Goal: Task Accomplishment & Management: Use online tool/utility

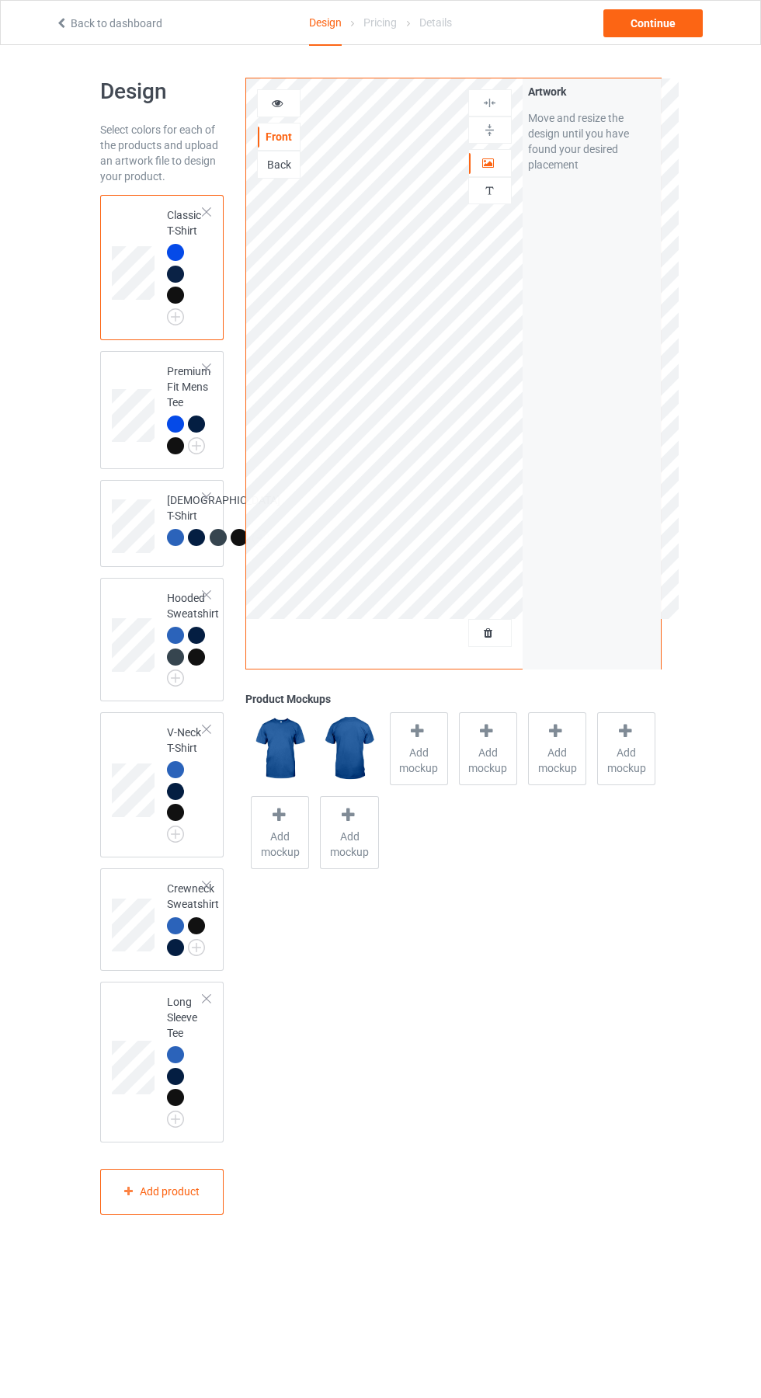
click at [497, 634] on div at bounding box center [490, 633] width 42 height 16
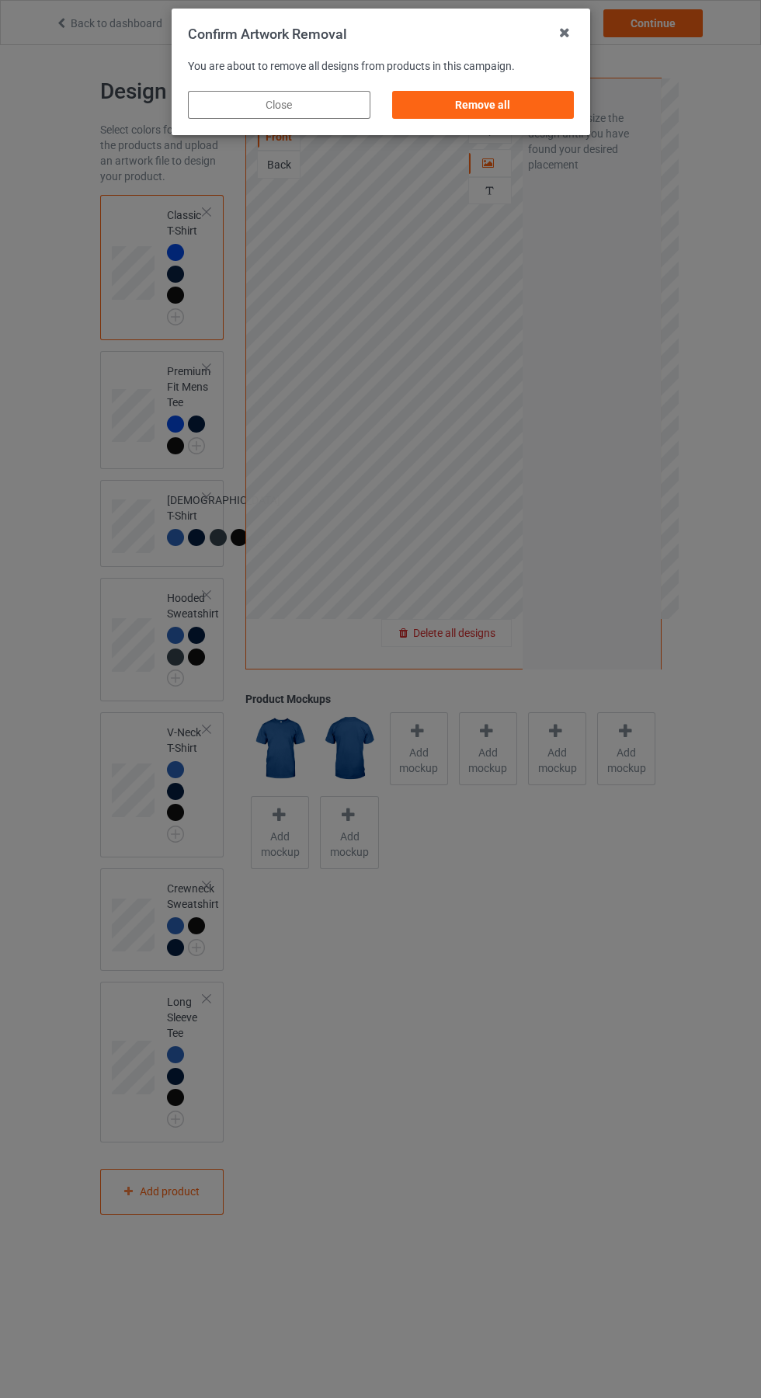
click at [495, 105] on div "Remove all" at bounding box center [482, 105] width 182 height 28
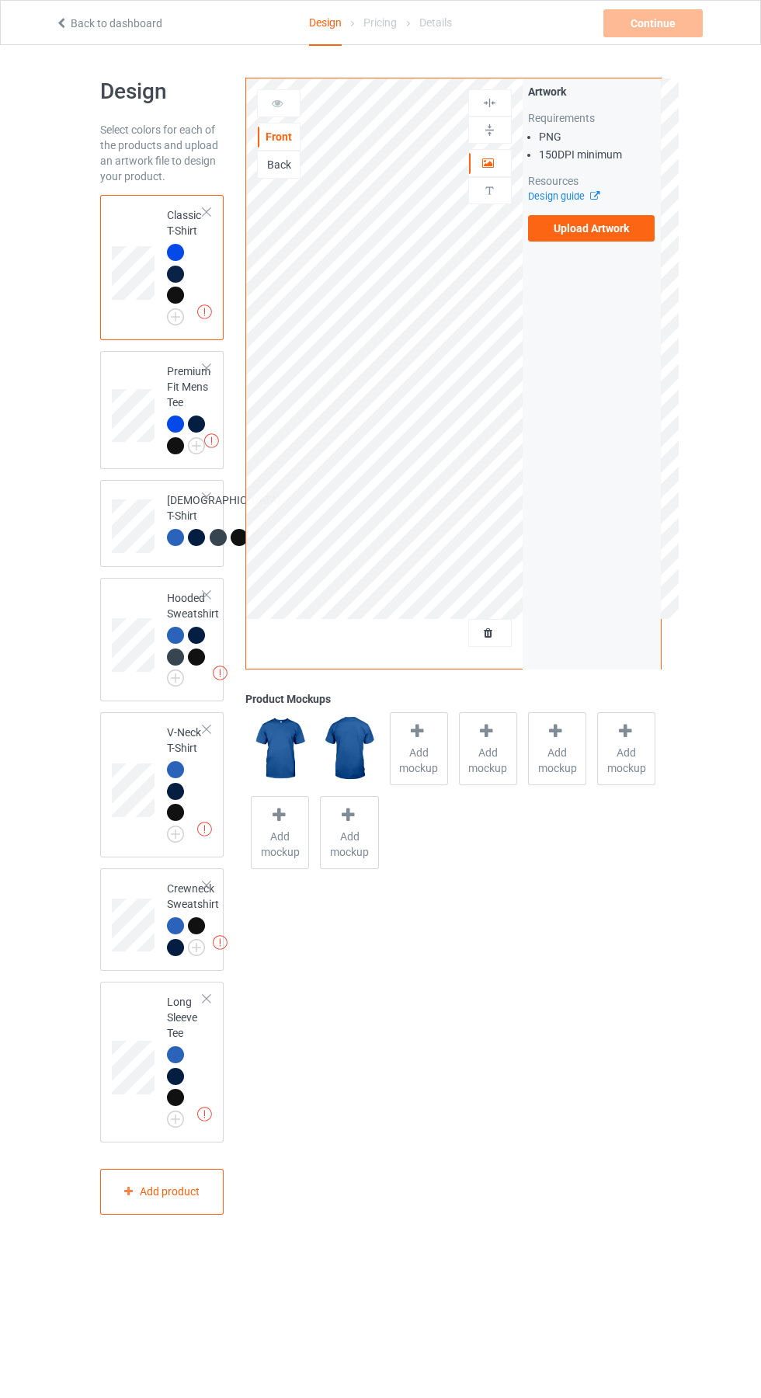
click at [600, 228] on label "Upload Artwork" at bounding box center [591, 228] width 127 height 26
click at [0, 0] on input "Upload Artwork" at bounding box center [0, 0] width 0 height 0
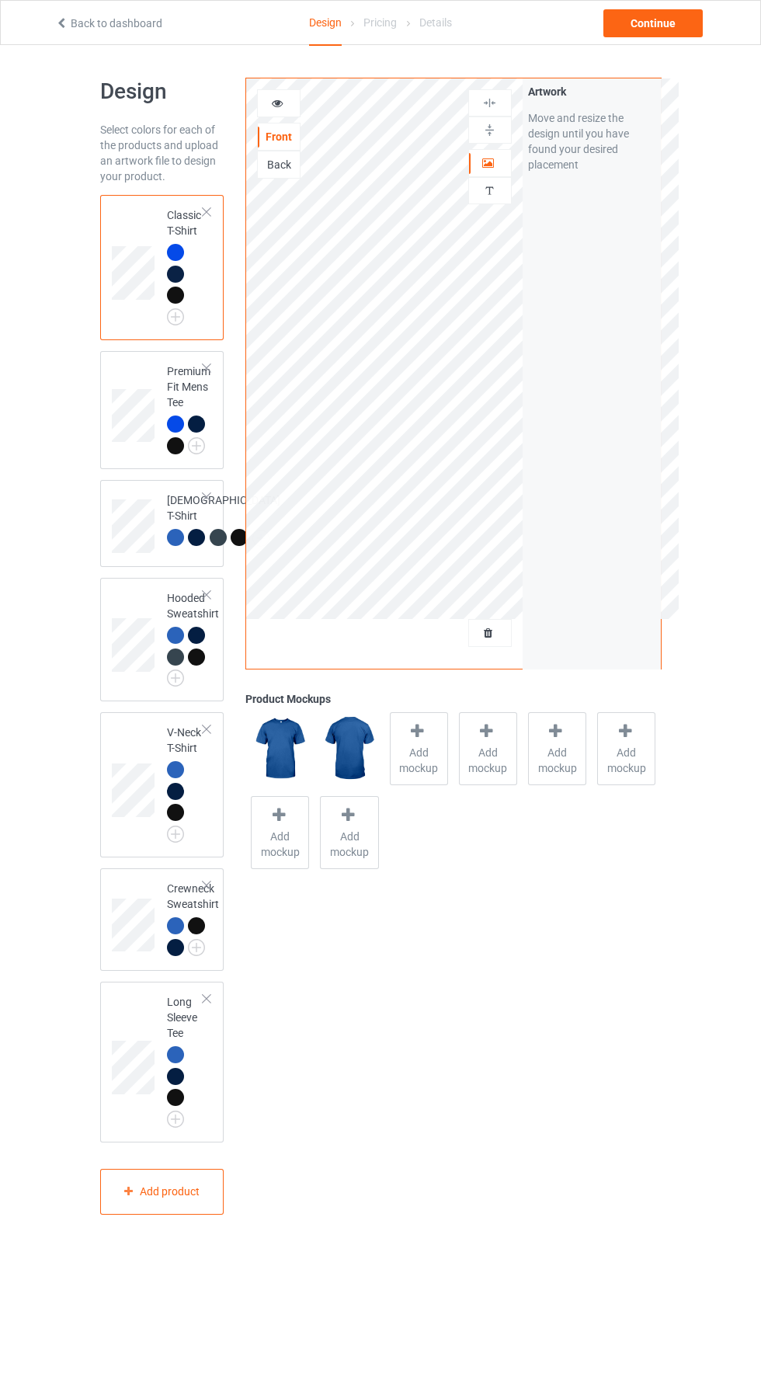
click at [269, 103] on div at bounding box center [279, 104] width 42 height 16
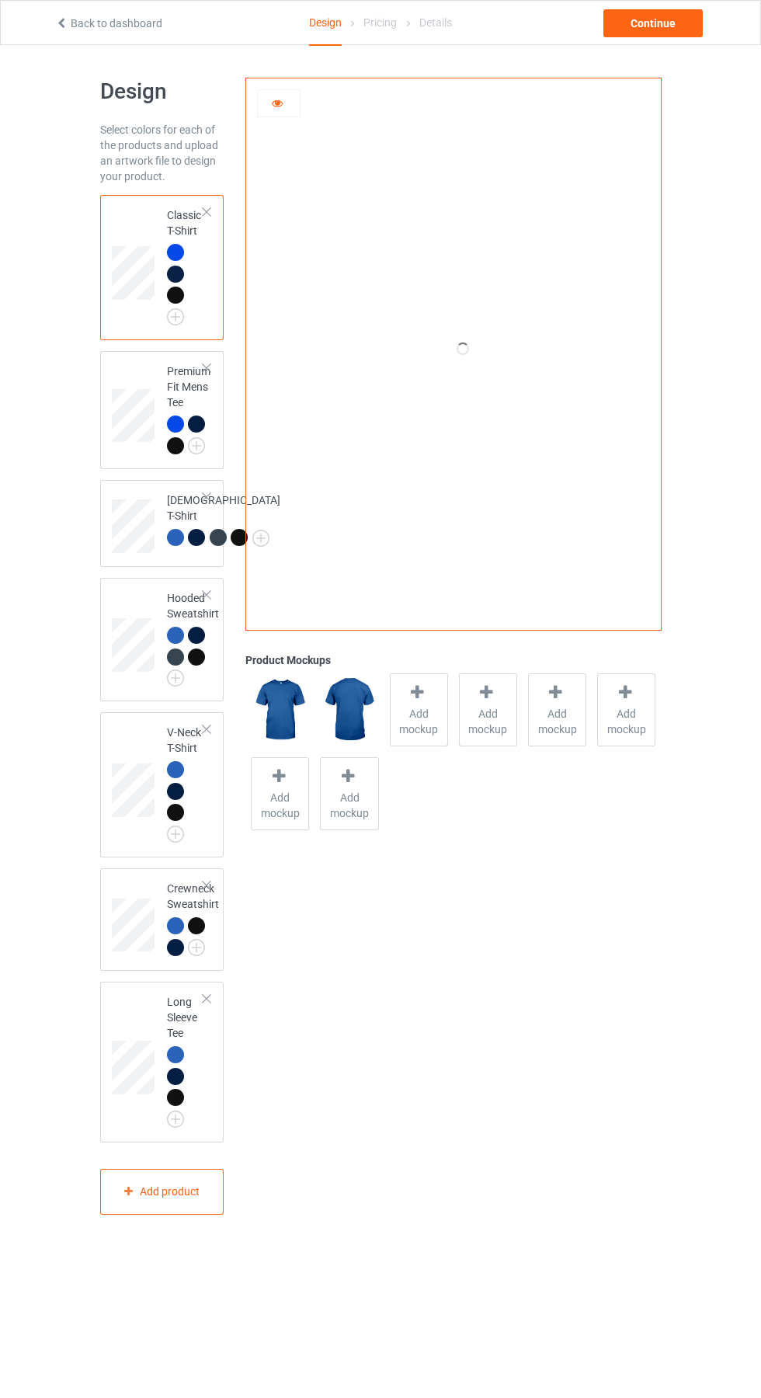
click at [421, 702] on div at bounding box center [419, 694] width 22 height 23
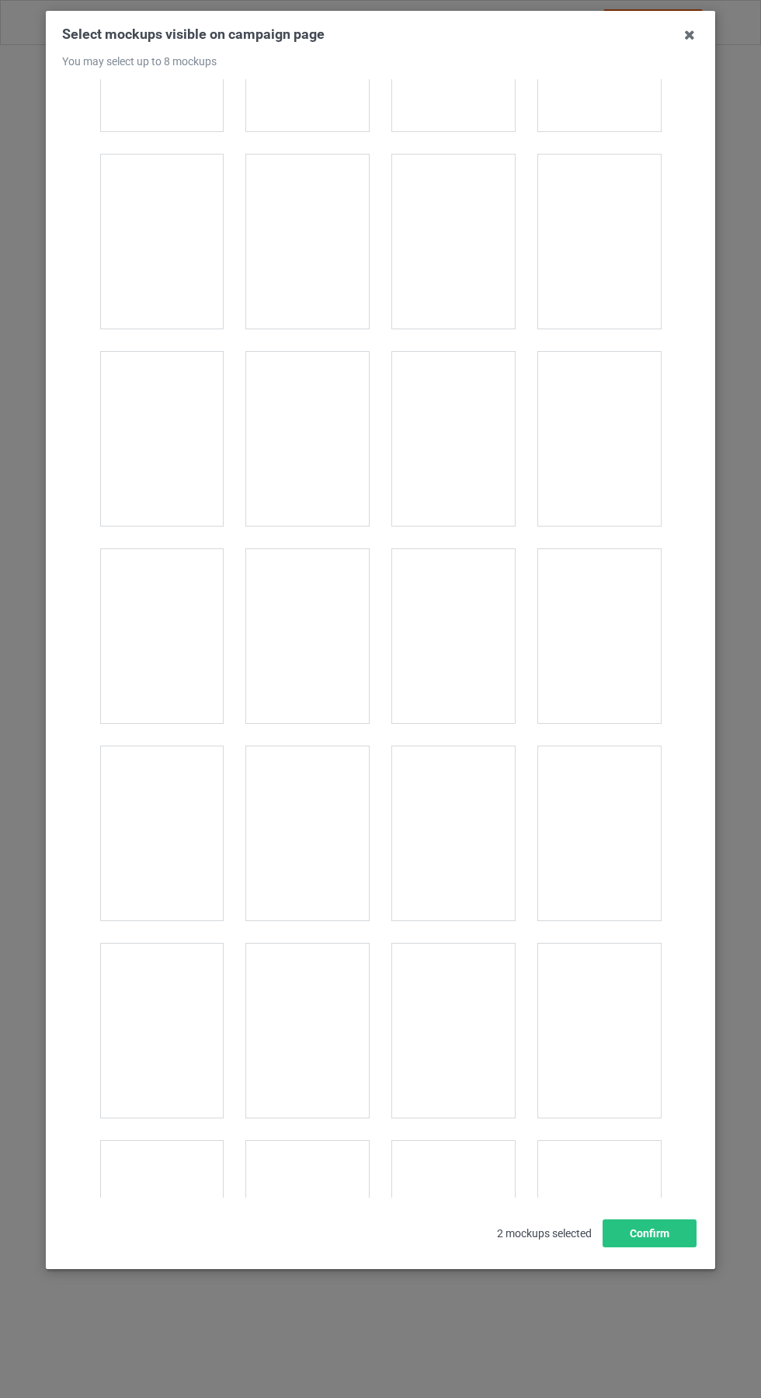
scroll to position [1323, 0]
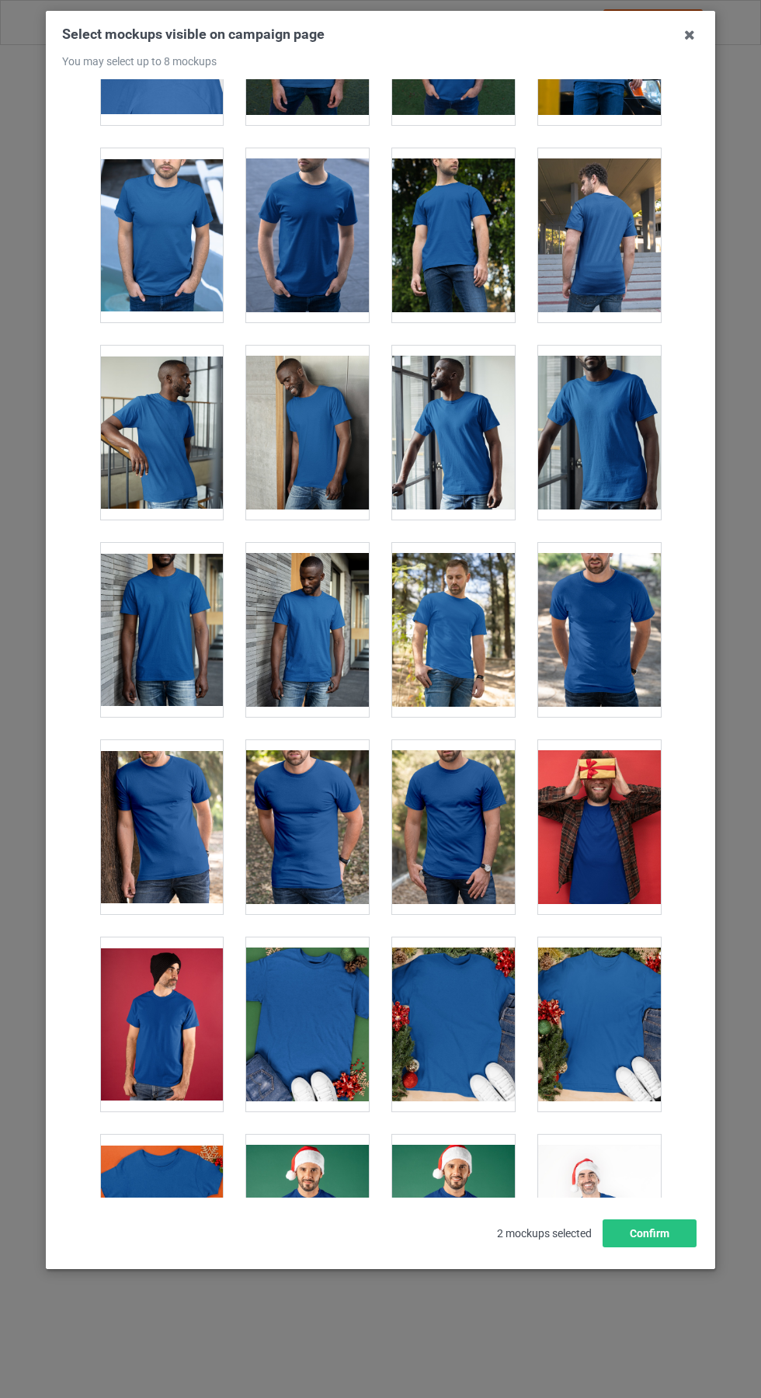
click at [163, 833] on div at bounding box center [161, 827] width 123 height 174
click at [478, 846] on div at bounding box center [453, 827] width 123 height 174
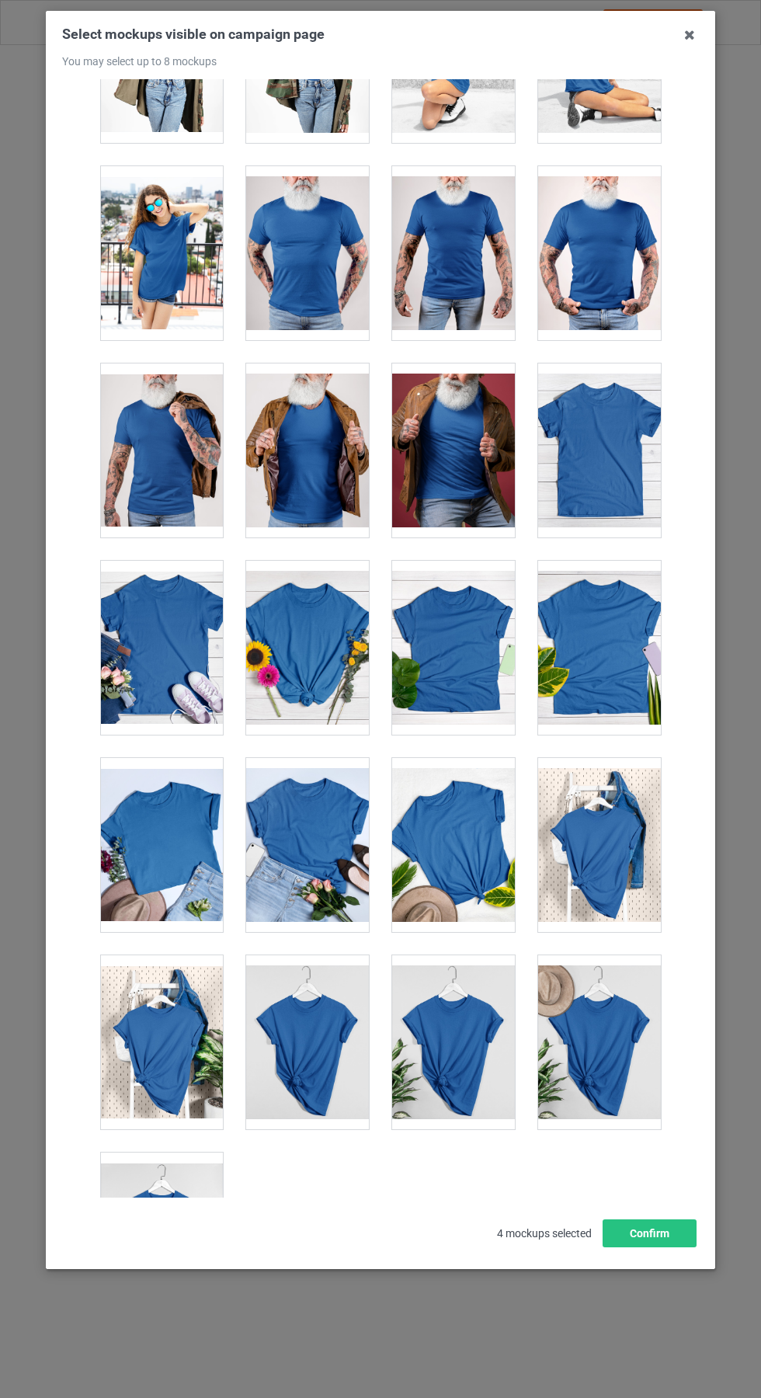
scroll to position [21470, 0]
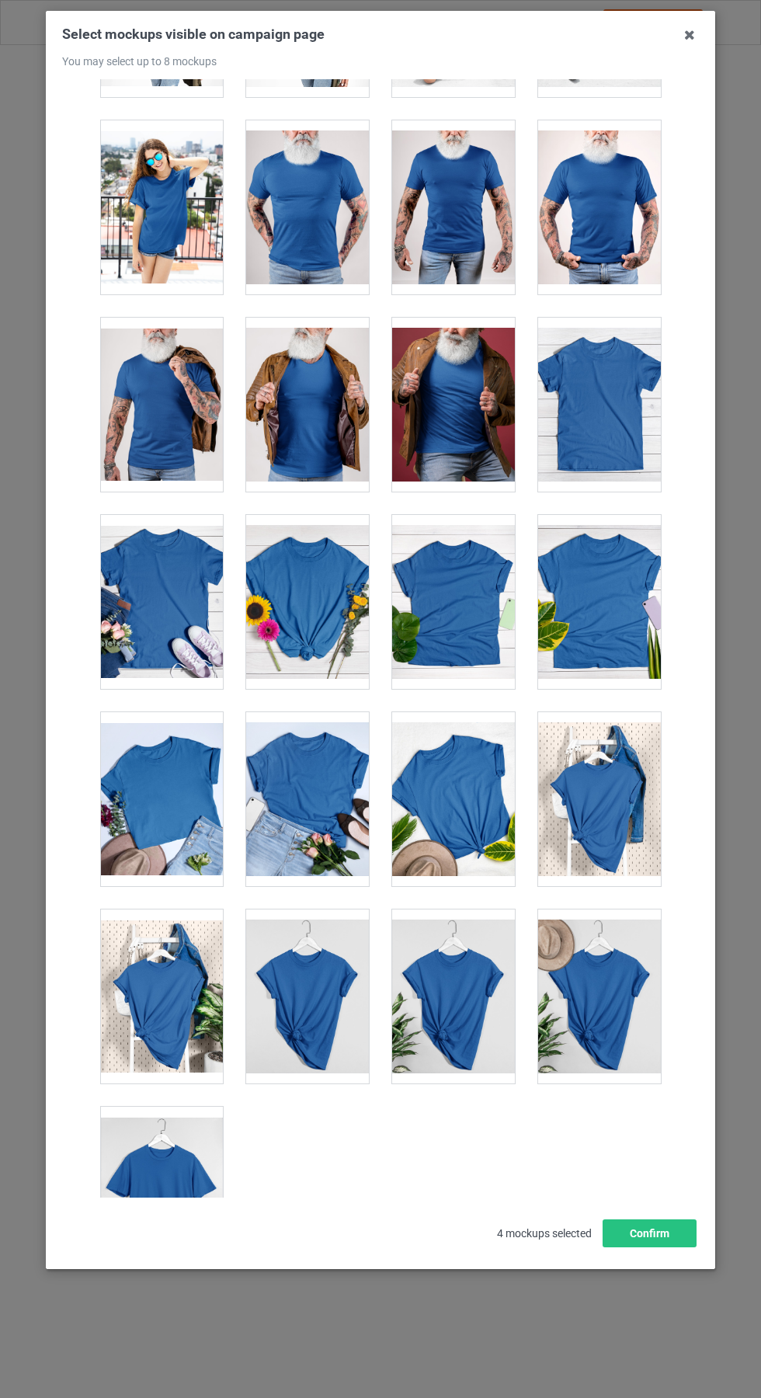
click at [165, 1211] on div at bounding box center [161, 1194] width 123 height 174
click at [690, 34] on icon at bounding box center [689, 35] width 25 height 25
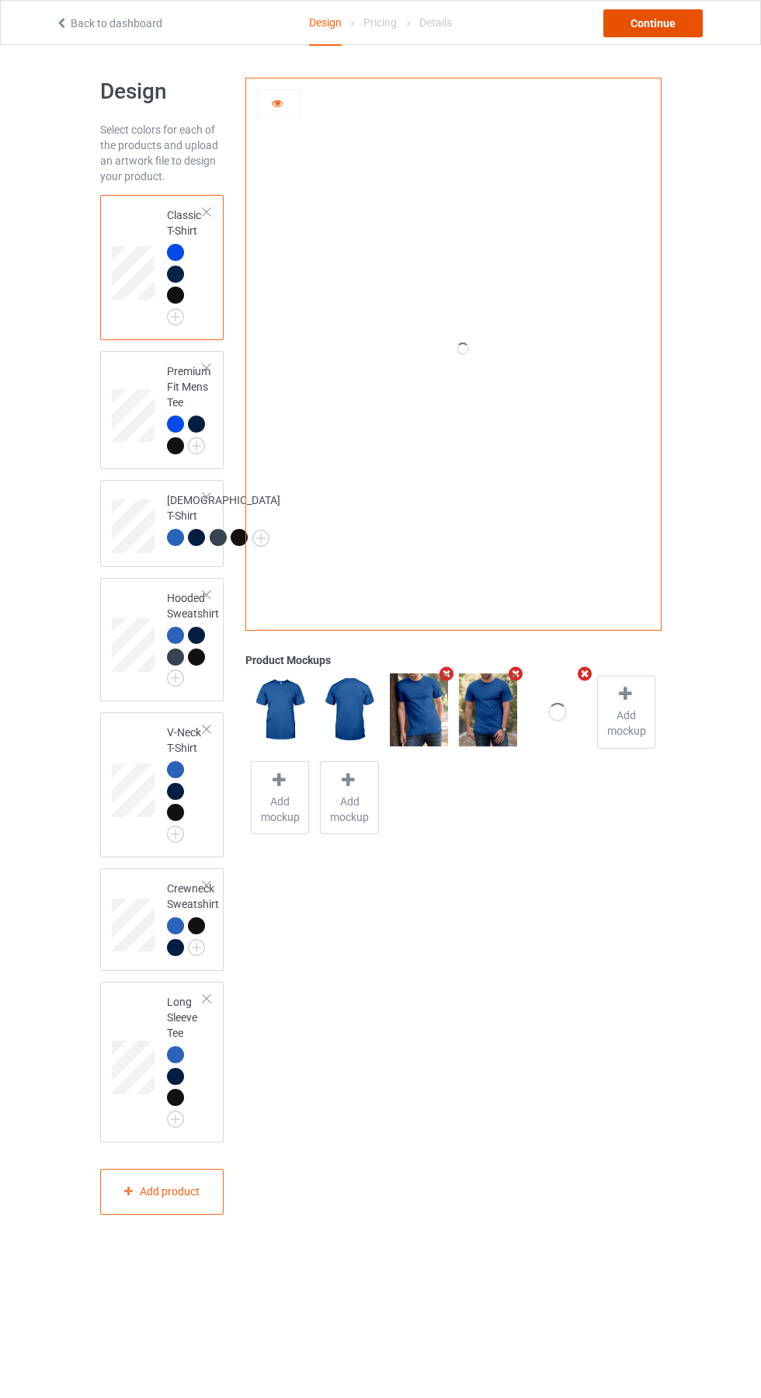
click at [655, 23] on div "Continue" at bounding box center [652, 23] width 99 height 28
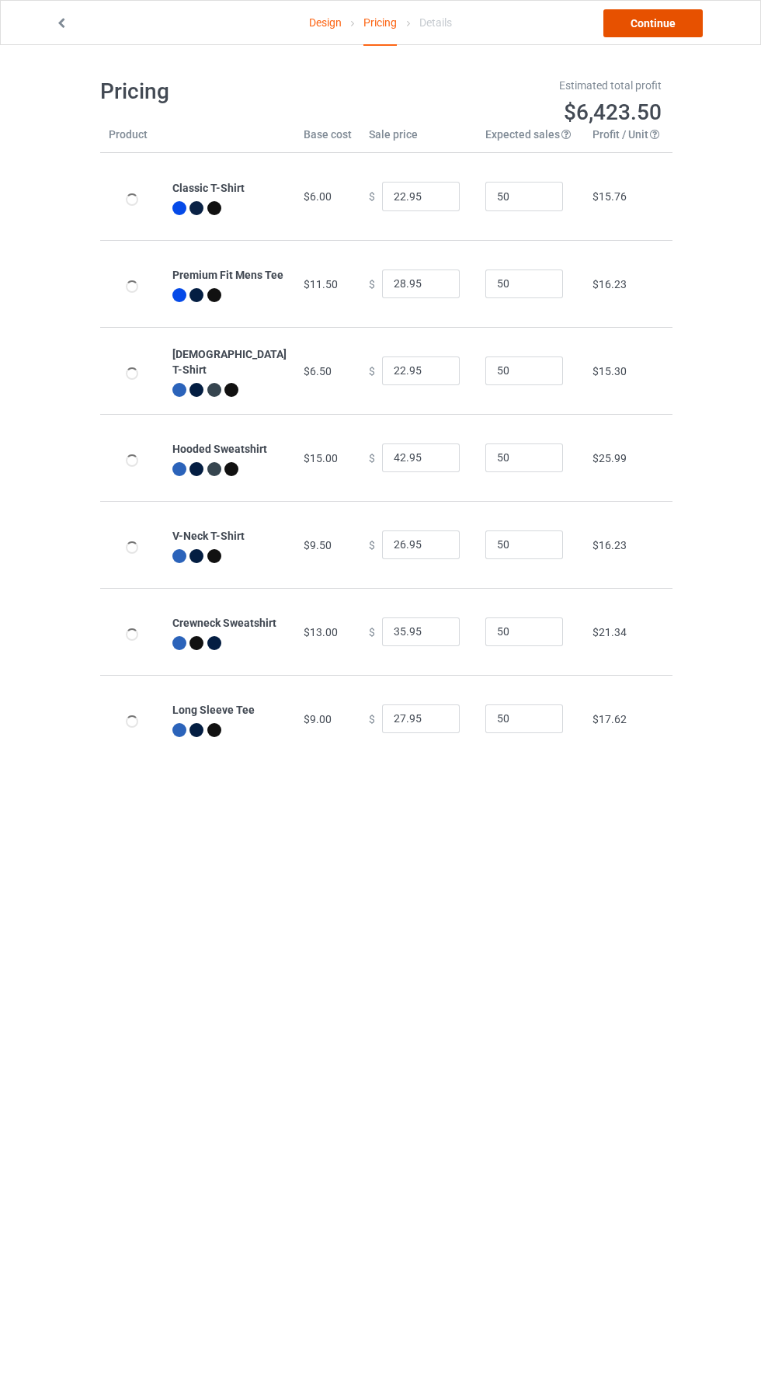
click at [652, 31] on link "Continue" at bounding box center [652, 23] width 99 height 28
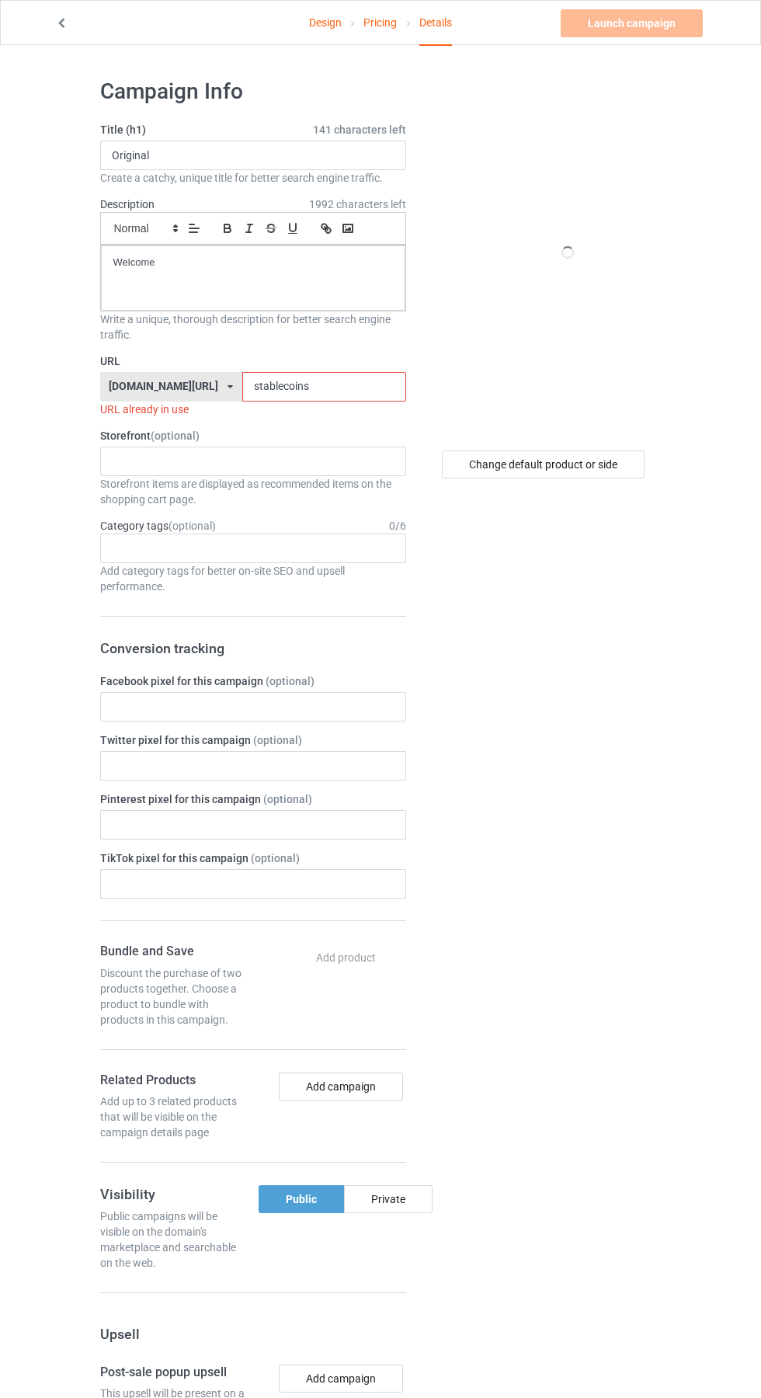
click at [342, 367] on label "URL" at bounding box center [253, 361] width 306 height 16
click at [325, 387] on input "stablecoins" at bounding box center [324, 387] width 164 height 30
type input "Pom"
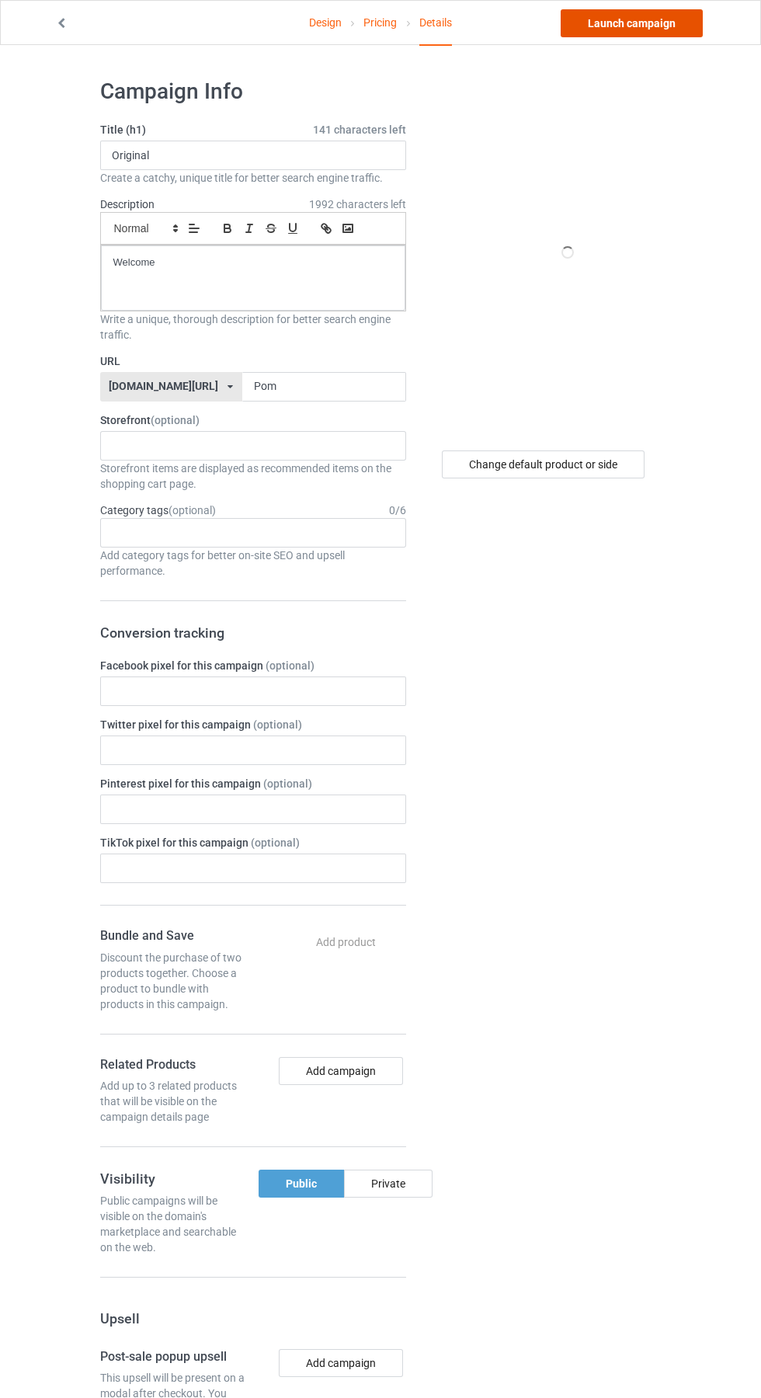
click at [663, 30] on link "Launch campaign" at bounding box center [632, 23] width 142 height 28
